Goal: Transaction & Acquisition: Register for event/course

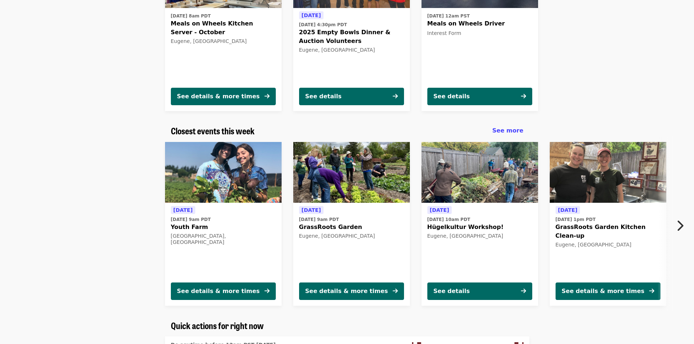
scroll to position [145, 0]
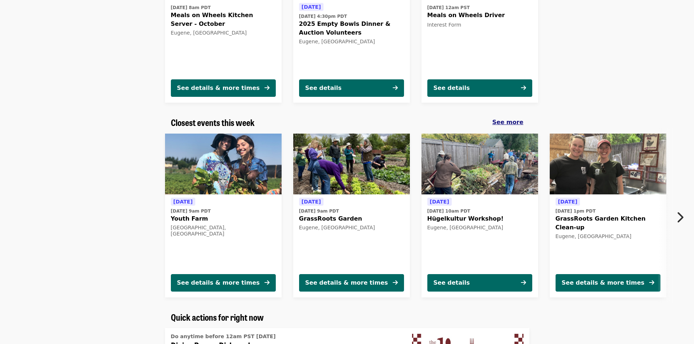
click at [516, 122] on span "See more" at bounding box center [507, 122] width 31 height 7
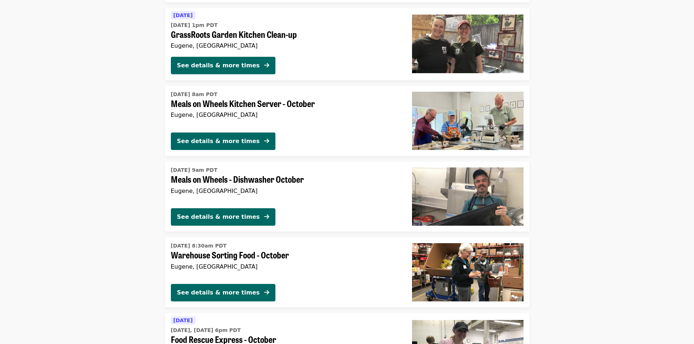
scroll to position [364, 0]
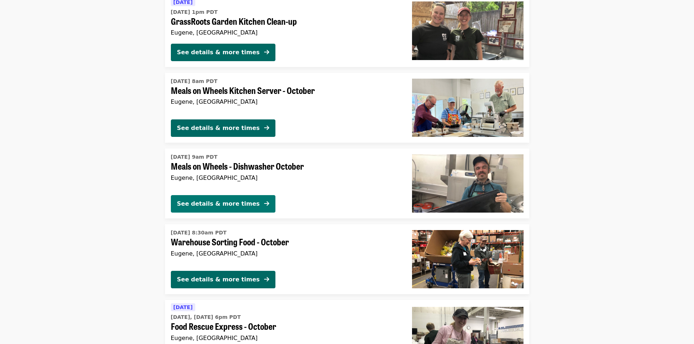
click at [189, 198] on button "See details & more times" at bounding box center [223, 203] width 105 height 17
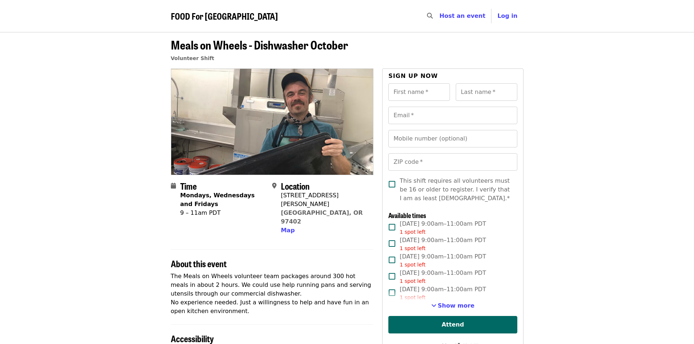
click at [191, 197] on strong "Mondays, Wednesdays and Fridays" at bounding box center [217, 200] width 75 height 16
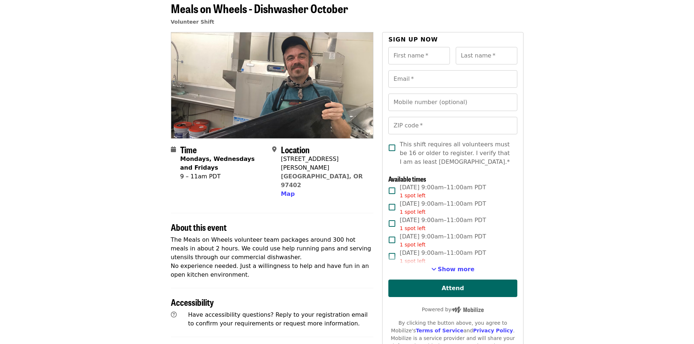
scroll to position [73, 0]
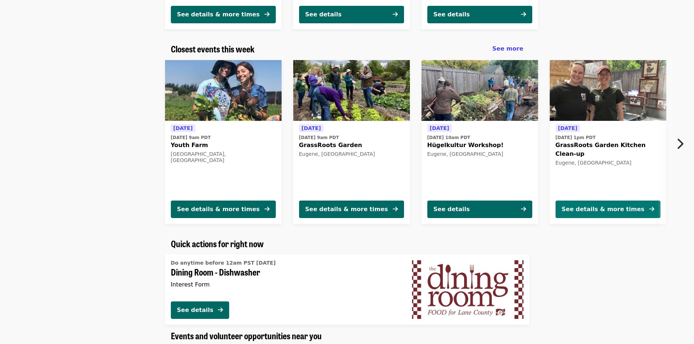
scroll to position [182, 0]
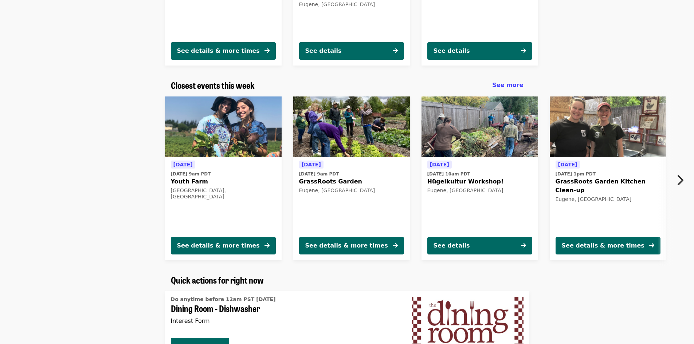
drag, startPoint x: 683, startPoint y: 181, endPoint x: 685, endPoint y: 189, distance: 8.7
click at [685, 189] on button "Next item" at bounding box center [682, 180] width 24 height 20
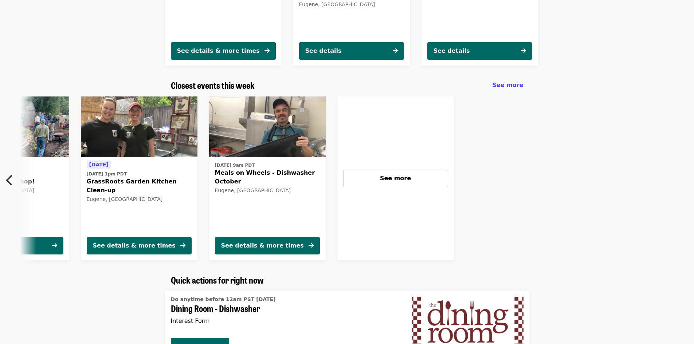
scroll to position [0, 469]
click at [515, 87] on span "See more" at bounding box center [507, 85] width 31 height 7
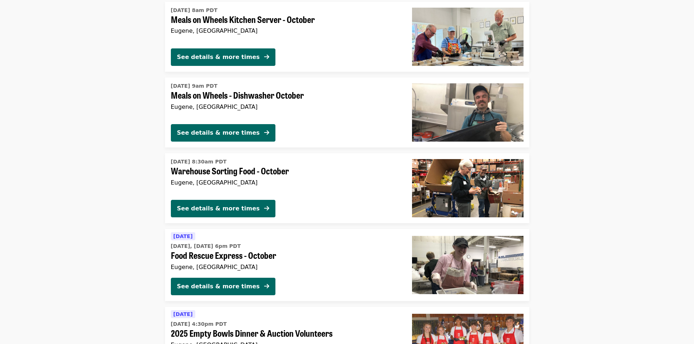
scroll to position [437, 0]
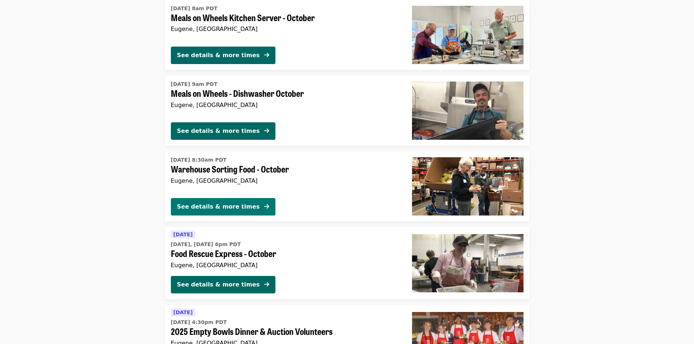
click at [239, 211] on div "See details & more times" at bounding box center [218, 207] width 83 height 9
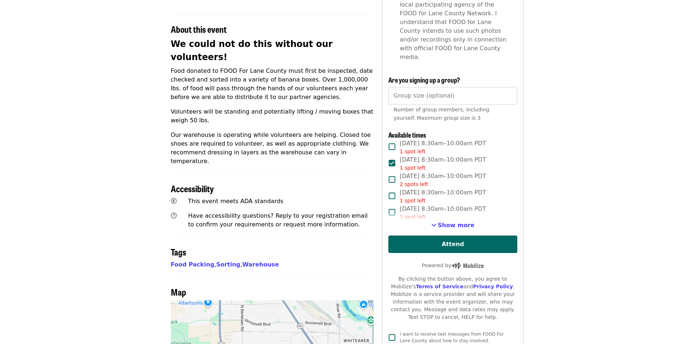
scroll to position [255, 0]
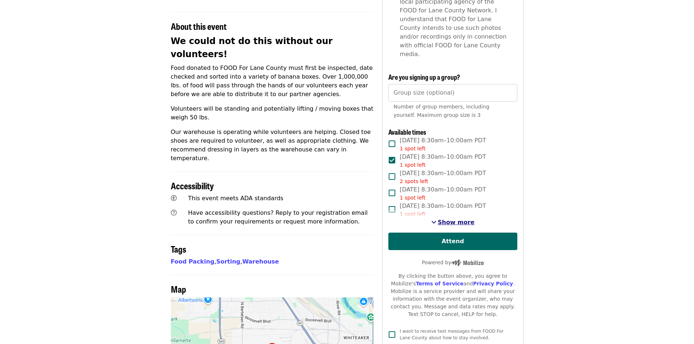
click at [456, 219] on span "Show more" at bounding box center [456, 222] width 37 height 7
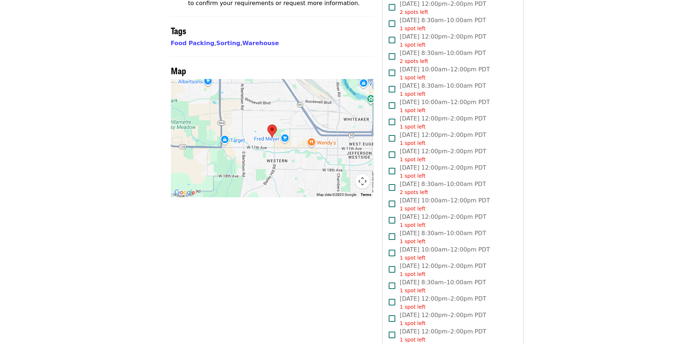
scroll to position [765, 0]
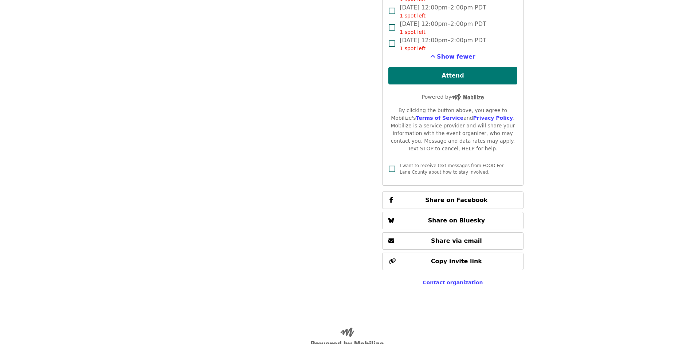
click at [425, 67] on button "Attend" at bounding box center [452, 75] width 129 height 17
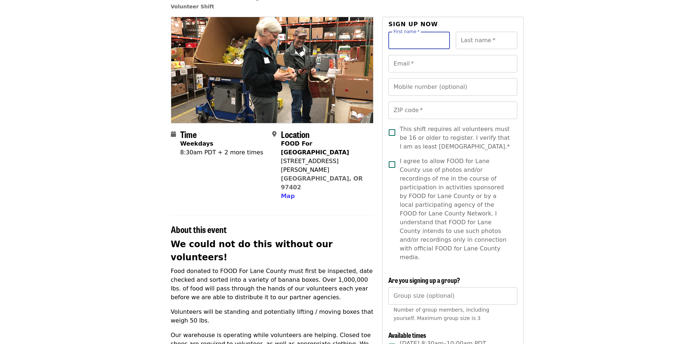
scroll to position [0, 0]
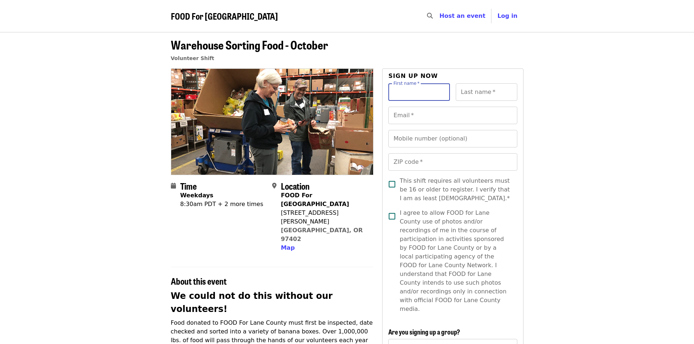
drag, startPoint x: 423, startPoint y: 88, endPoint x: 424, endPoint y: 97, distance: 9.1
click at [424, 98] on input "First name   *" at bounding box center [419, 91] width 62 height 17
type input "*******"
type input "**********"
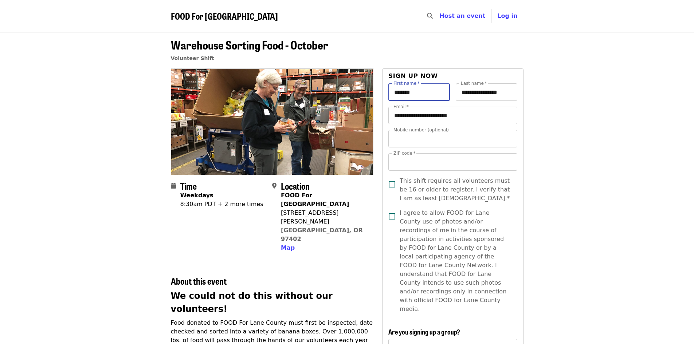
type input "**********"
type input "*****"
click at [433, 189] on span "This shift requires all volunteers must be 16 or older to register. I verify th…" at bounding box center [456, 190] width 112 height 26
click at [419, 210] on span "I agree to allow FOOD for Lane County use of photos and/or recordings of me in …" at bounding box center [456, 261] width 112 height 105
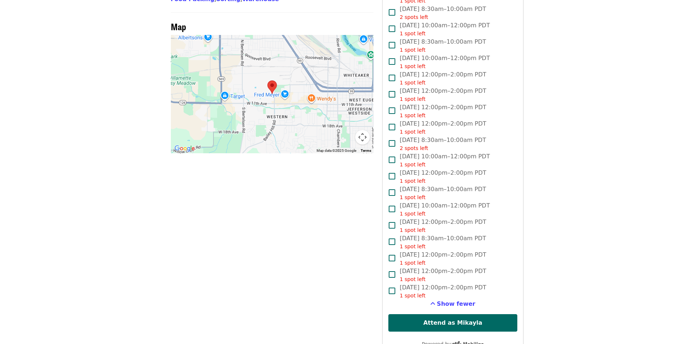
scroll to position [619, 0]
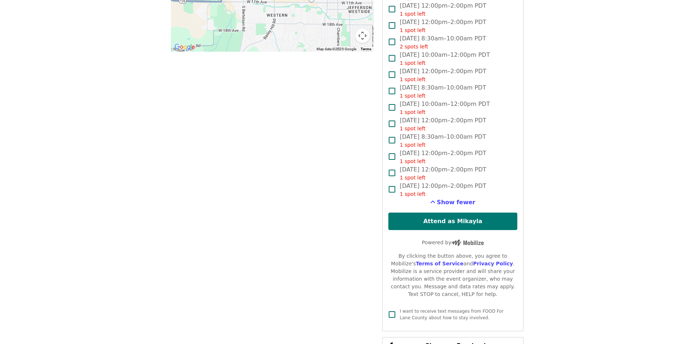
click at [415, 213] on button "Attend as Mikayla" at bounding box center [452, 221] width 129 height 17
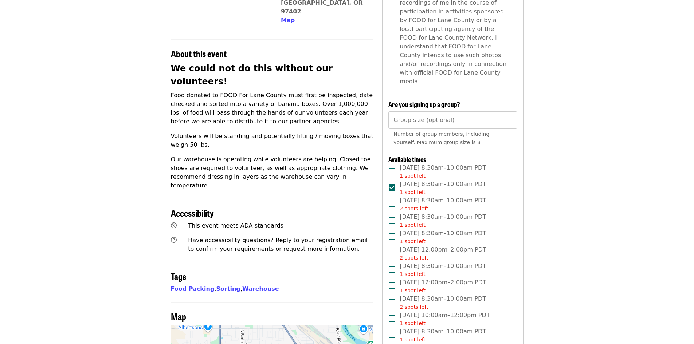
scroll to position [73, 0]
